Goal: Go to known website: Access a specific website the user already knows

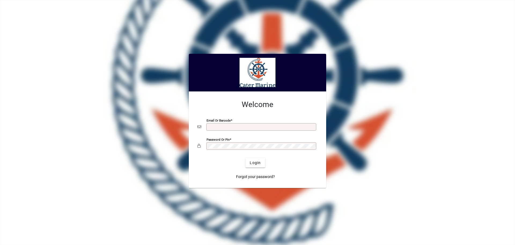
click at [219, 125] on input "Email or Barcode" at bounding box center [262, 127] width 108 height 4
type input "**********"
click at [246, 158] on button "Login" at bounding box center [256, 163] width 20 height 10
